Goal: Task Accomplishment & Management: Complete application form

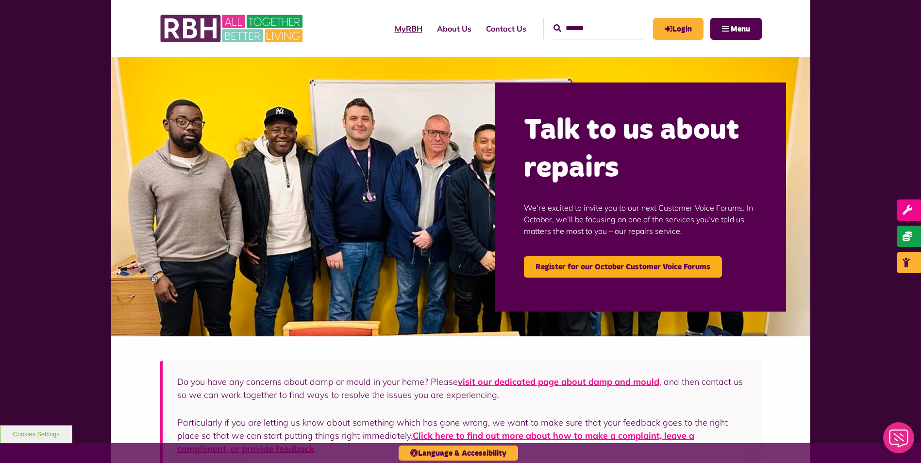
click at [401, 32] on link "MyRBH" at bounding box center [409, 29] width 42 height 26
click at [716, 33] on button "Menu" at bounding box center [735, 29] width 51 height 22
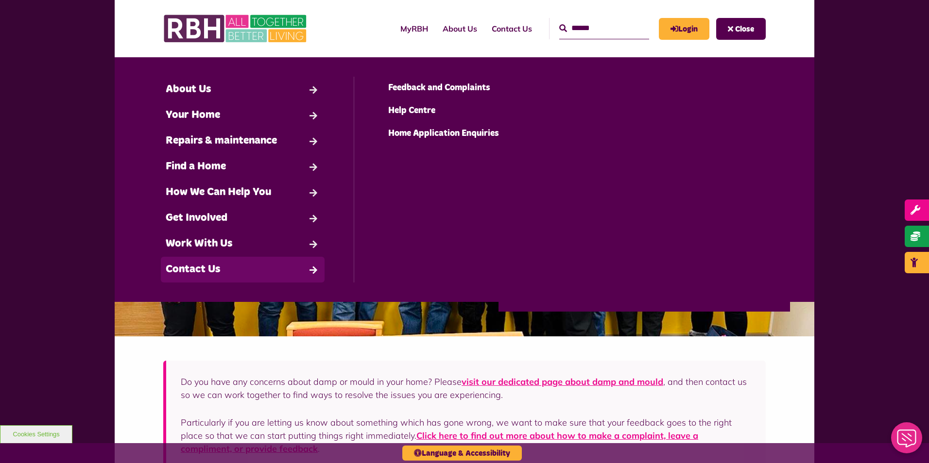
click at [242, 257] on link "Contact Us" at bounding box center [243, 270] width 164 height 26
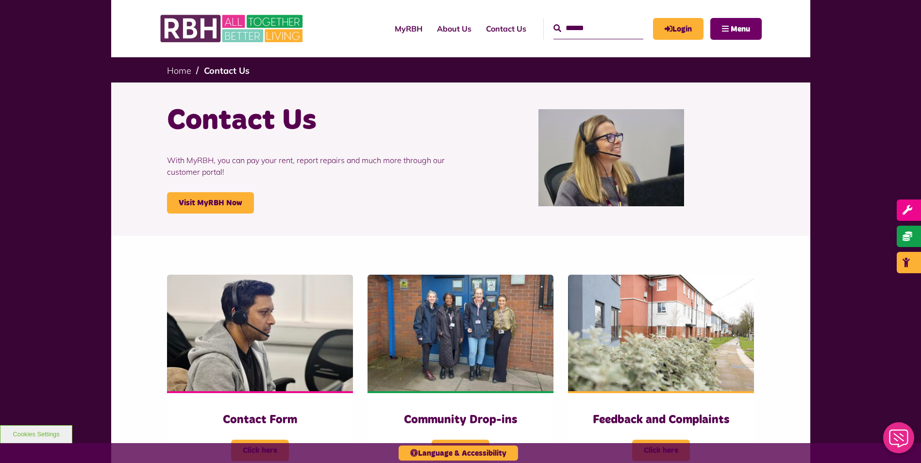
click at [733, 35] on button "Menu" at bounding box center [735, 29] width 51 height 22
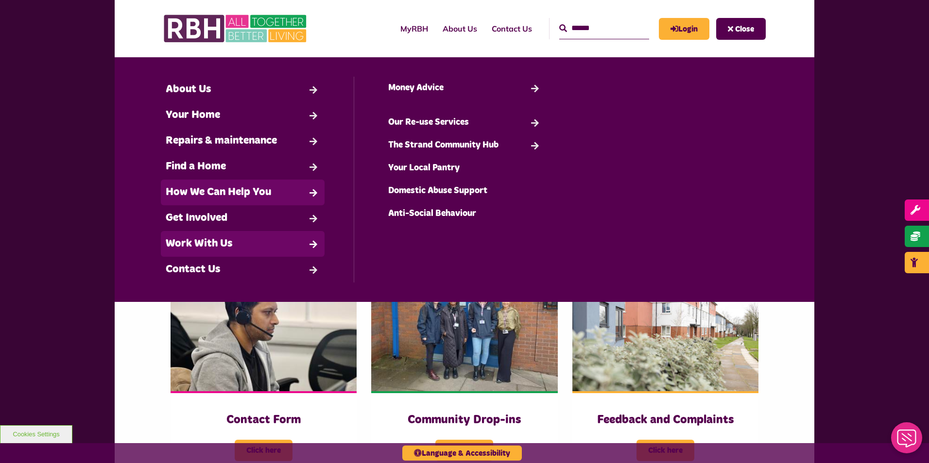
click at [194, 243] on link "Work With Us" at bounding box center [243, 244] width 164 height 26
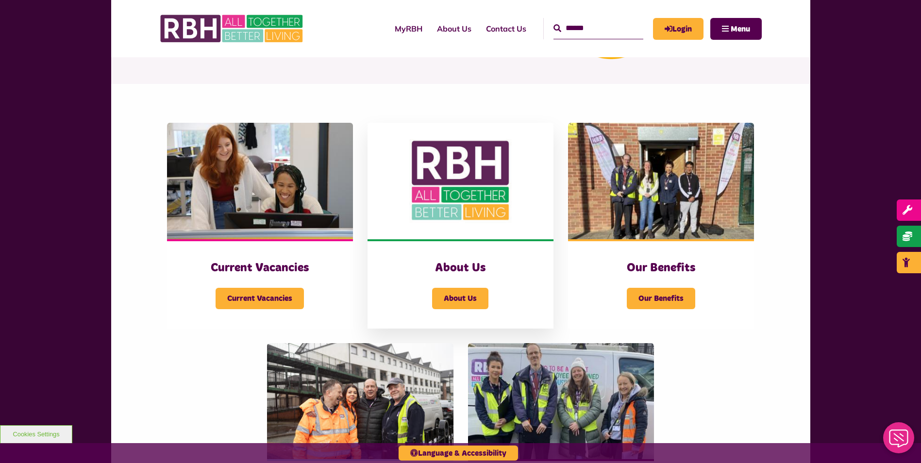
scroll to position [146, 0]
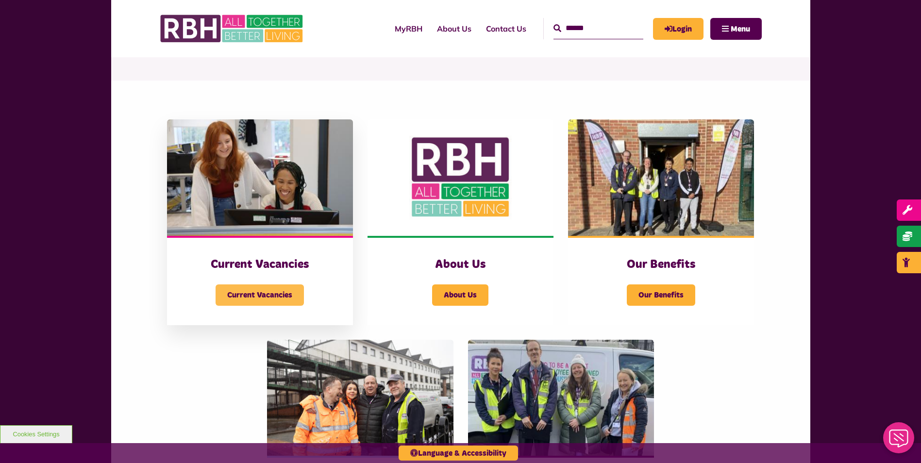
click at [239, 299] on span "Current Vacancies" at bounding box center [260, 295] width 88 height 21
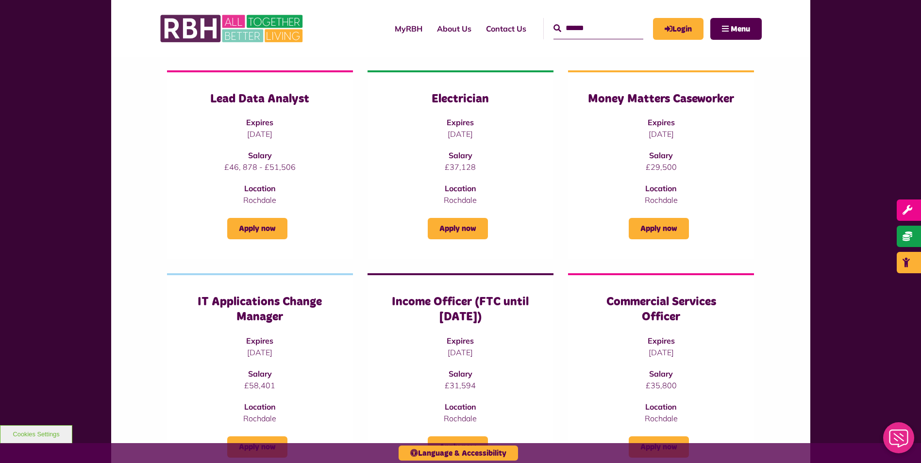
scroll to position [146, 0]
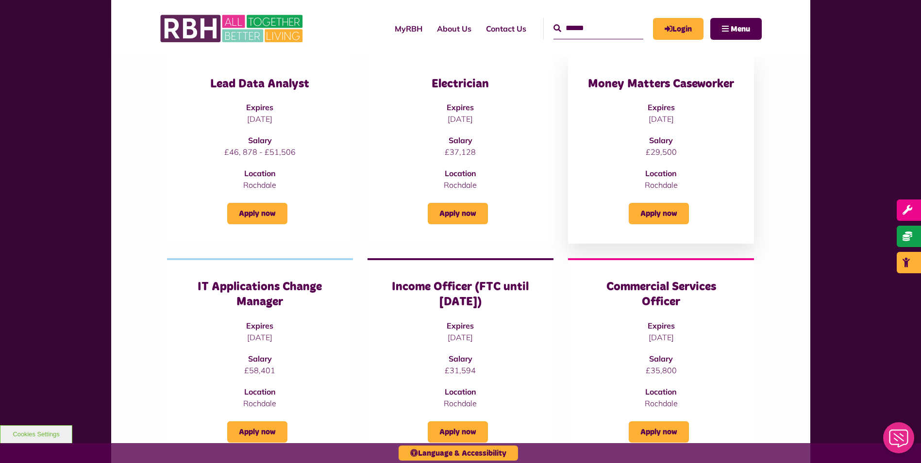
click at [635, 88] on h3 "Money Matters Caseworker" at bounding box center [661, 84] width 147 height 15
click at [664, 220] on link "Apply now" at bounding box center [659, 213] width 60 height 21
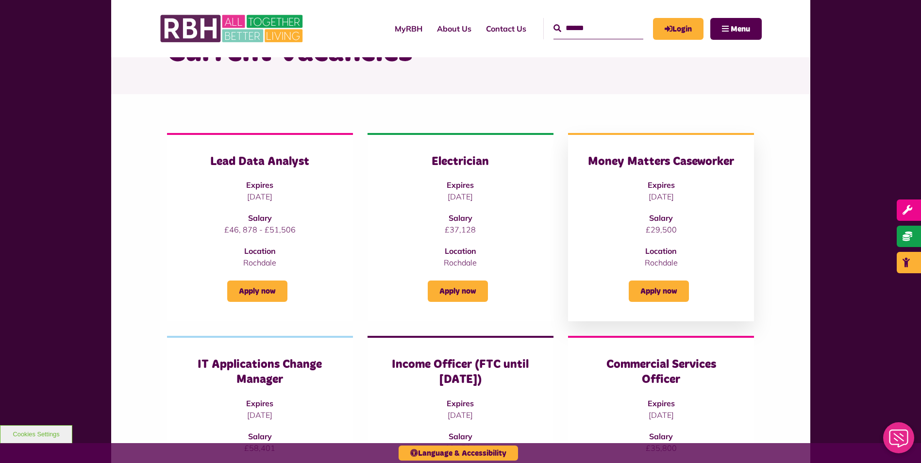
scroll to position [49, 0]
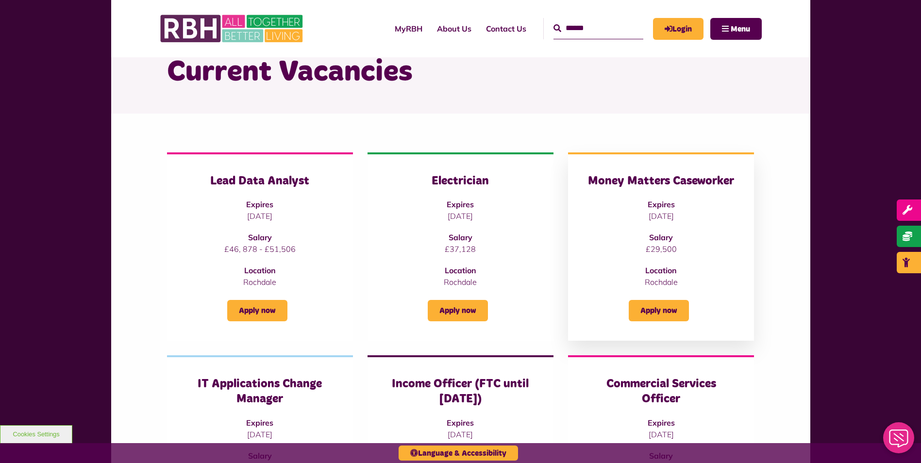
click at [660, 190] on div "Money Matters Caseworker Expires [DATE] Salary £29,500 Location [GEOGRAPHIC_DAT…" at bounding box center [661, 231] width 147 height 114
click at [646, 174] on h3 "Money Matters Caseworker" at bounding box center [661, 181] width 147 height 15
click at [661, 307] on link "Apply now" at bounding box center [659, 310] width 60 height 21
